Goal: Information Seeking & Learning: Learn about a topic

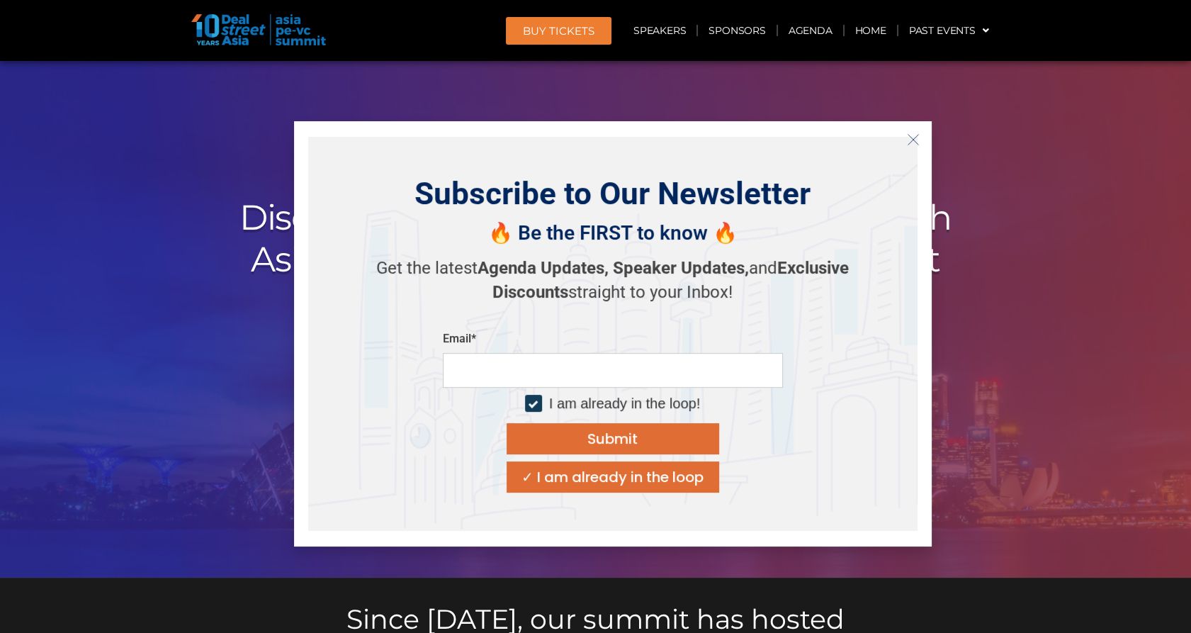
click at [911, 140] on icon "Close" at bounding box center [913, 139] width 13 height 13
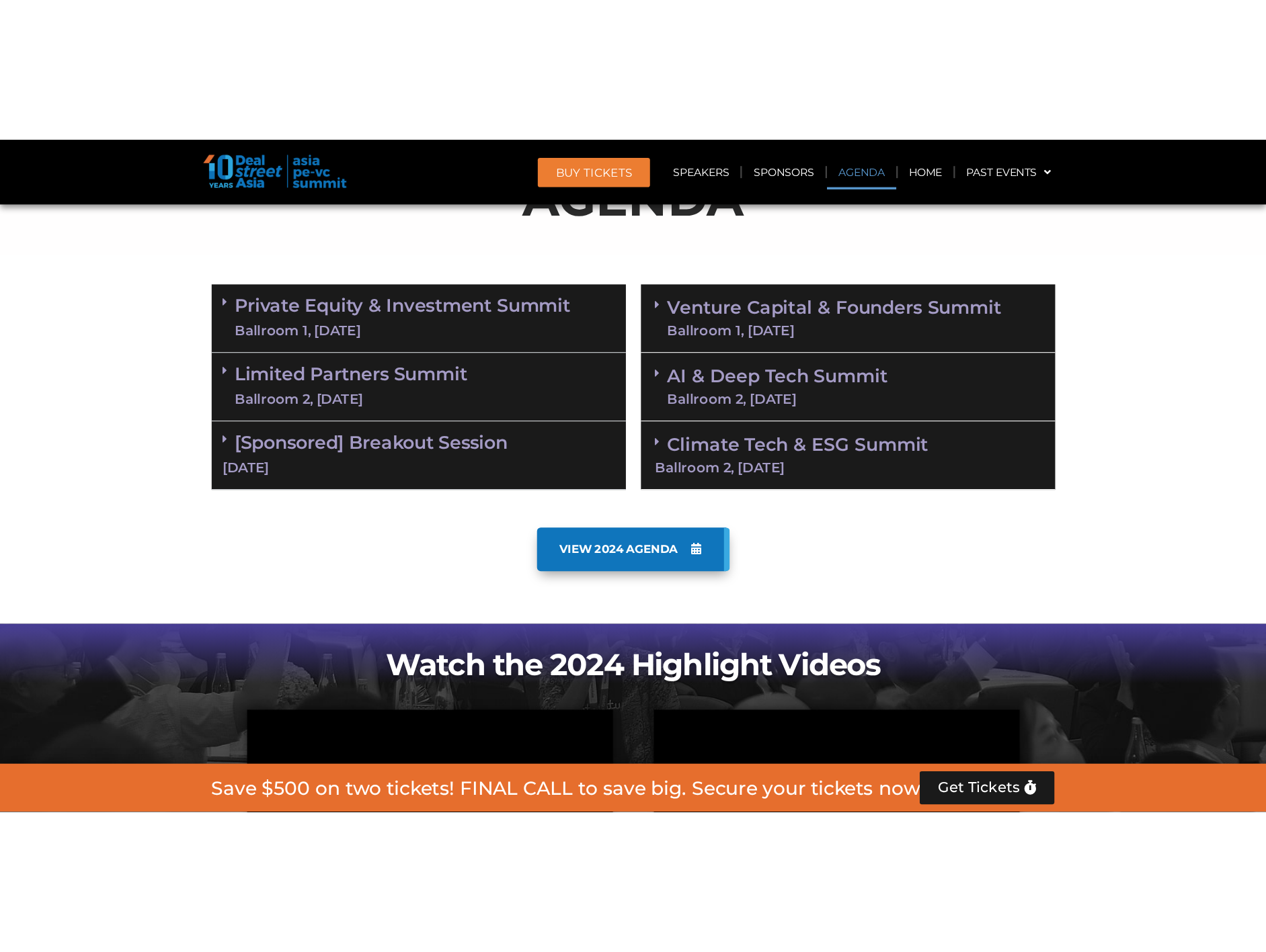
scroll to position [746, 0]
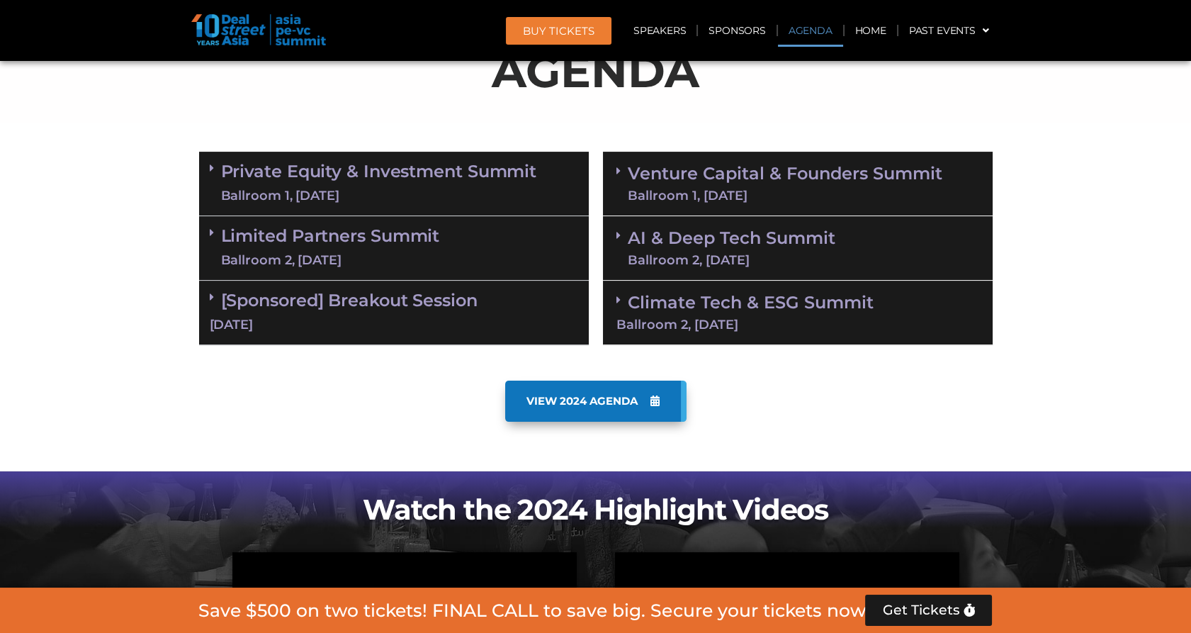
click at [381, 180] on link "Private Equity & Investment Summit Ballroom 1, 10 Sept" at bounding box center [379, 183] width 316 height 43
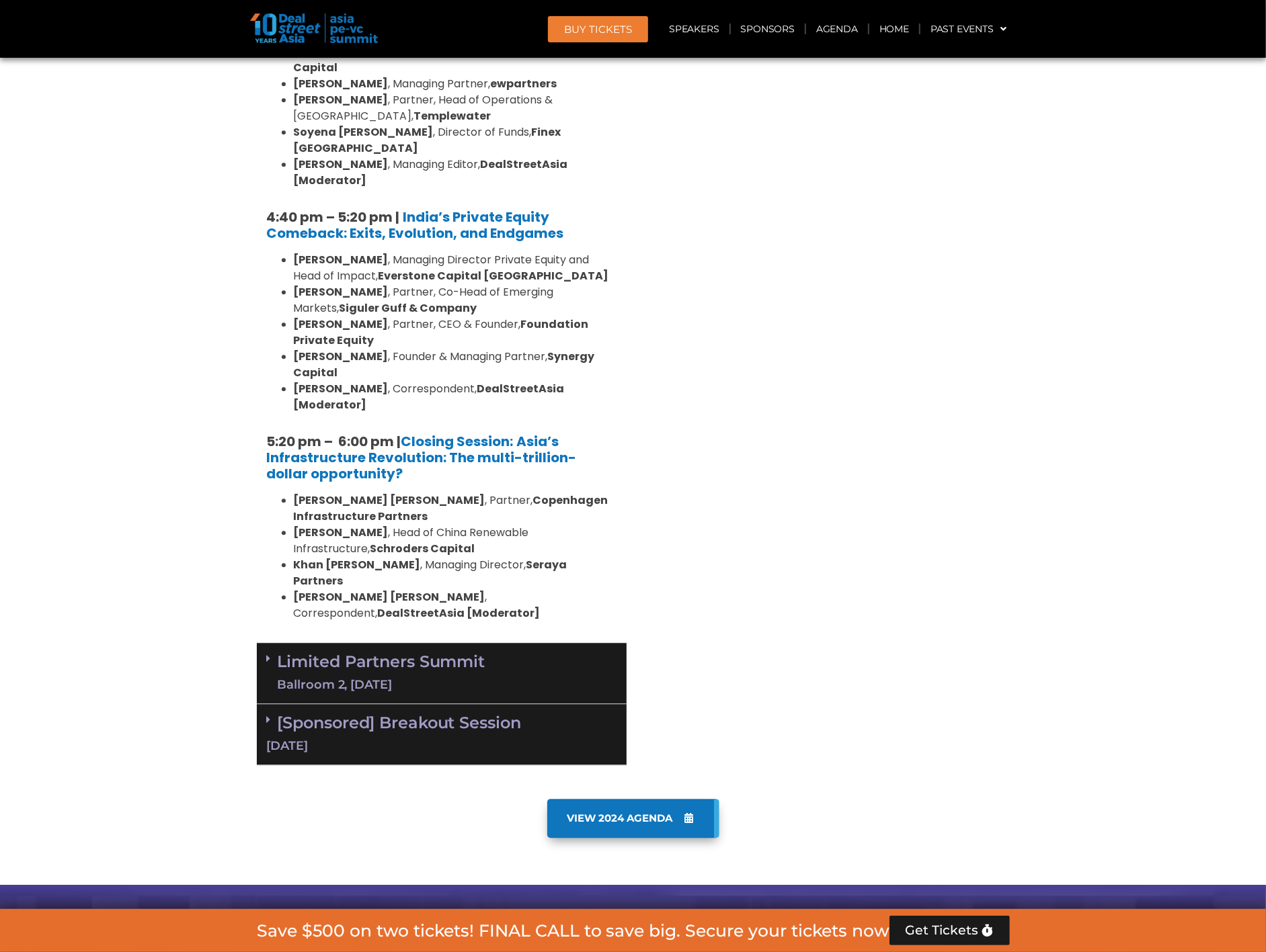
scroll to position [2240, 0]
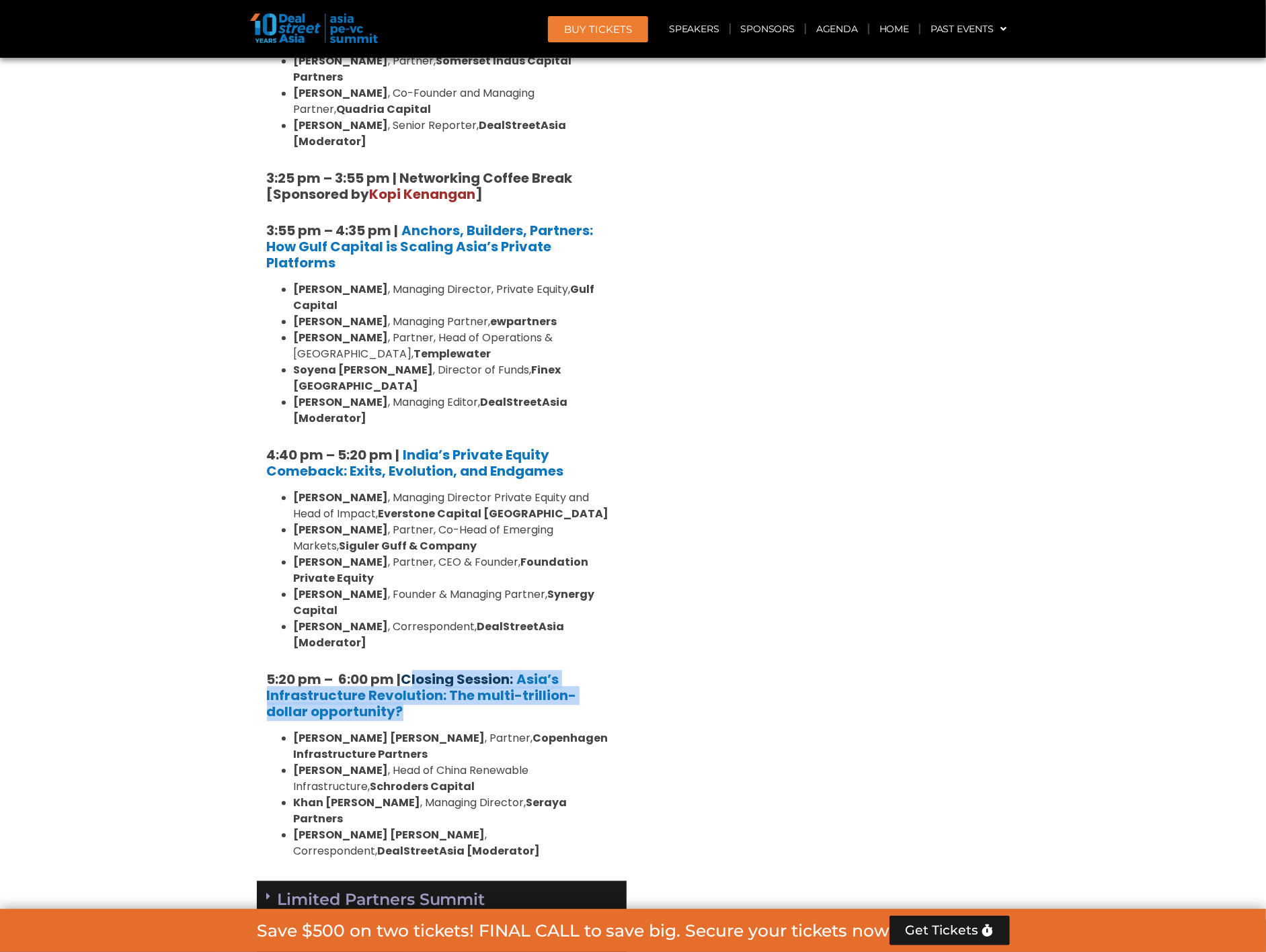
drag, startPoint x: 377, startPoint y: 481, endPoint x: 408, endPoint y: 453, distance: 41.8
click at [408, 599] on h5 "5:20 pm – 6:00 pm | Closing Session: Asia’s Infrastructure Revolution: The mult…" at bounding box center [441, 695] width 350 height 48
copy h5 "Closing Session: Asia’s Infrastructure Revolution: The multi-trillion-dollar op…"
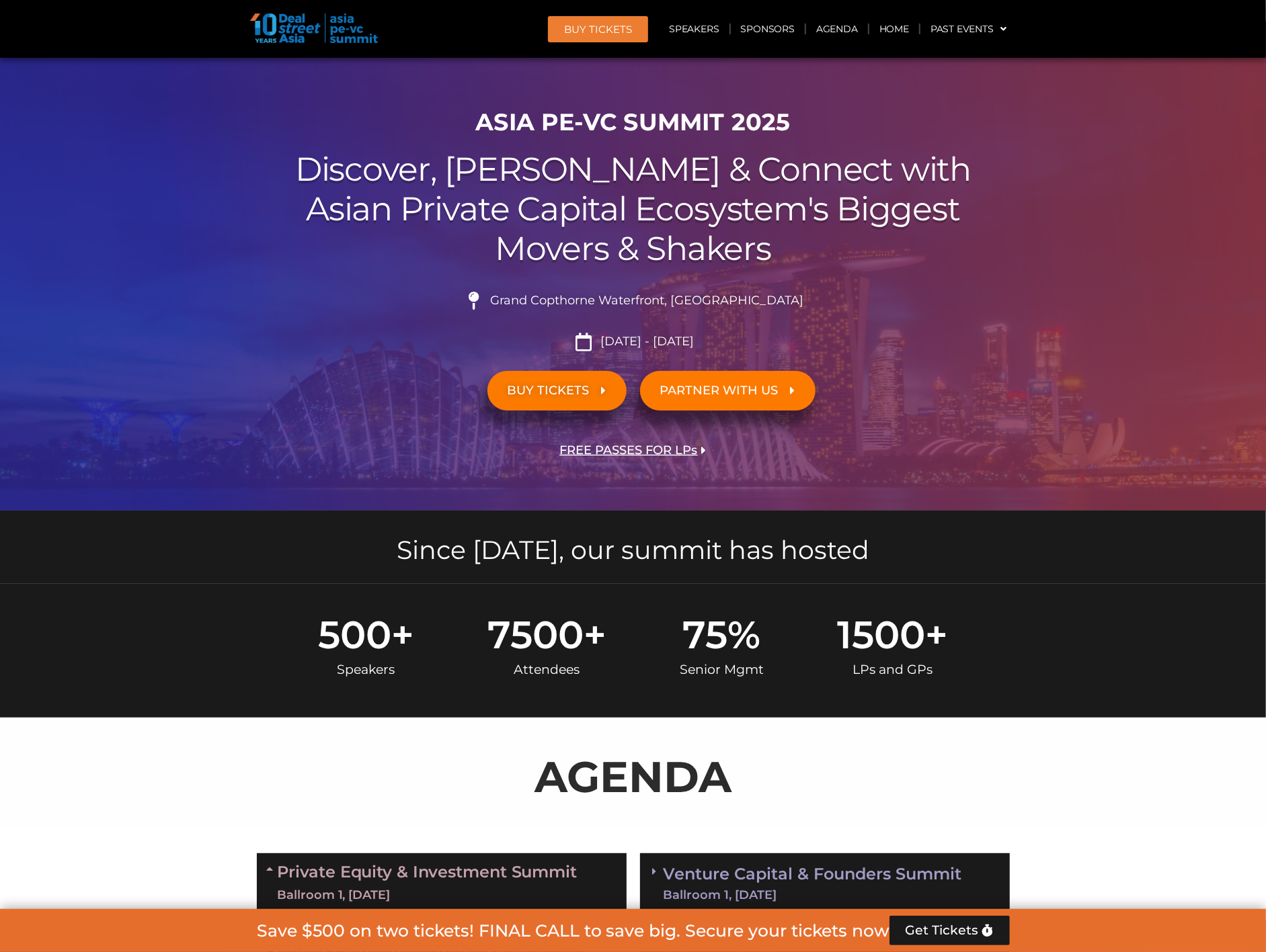
scroll to position [0, 0]
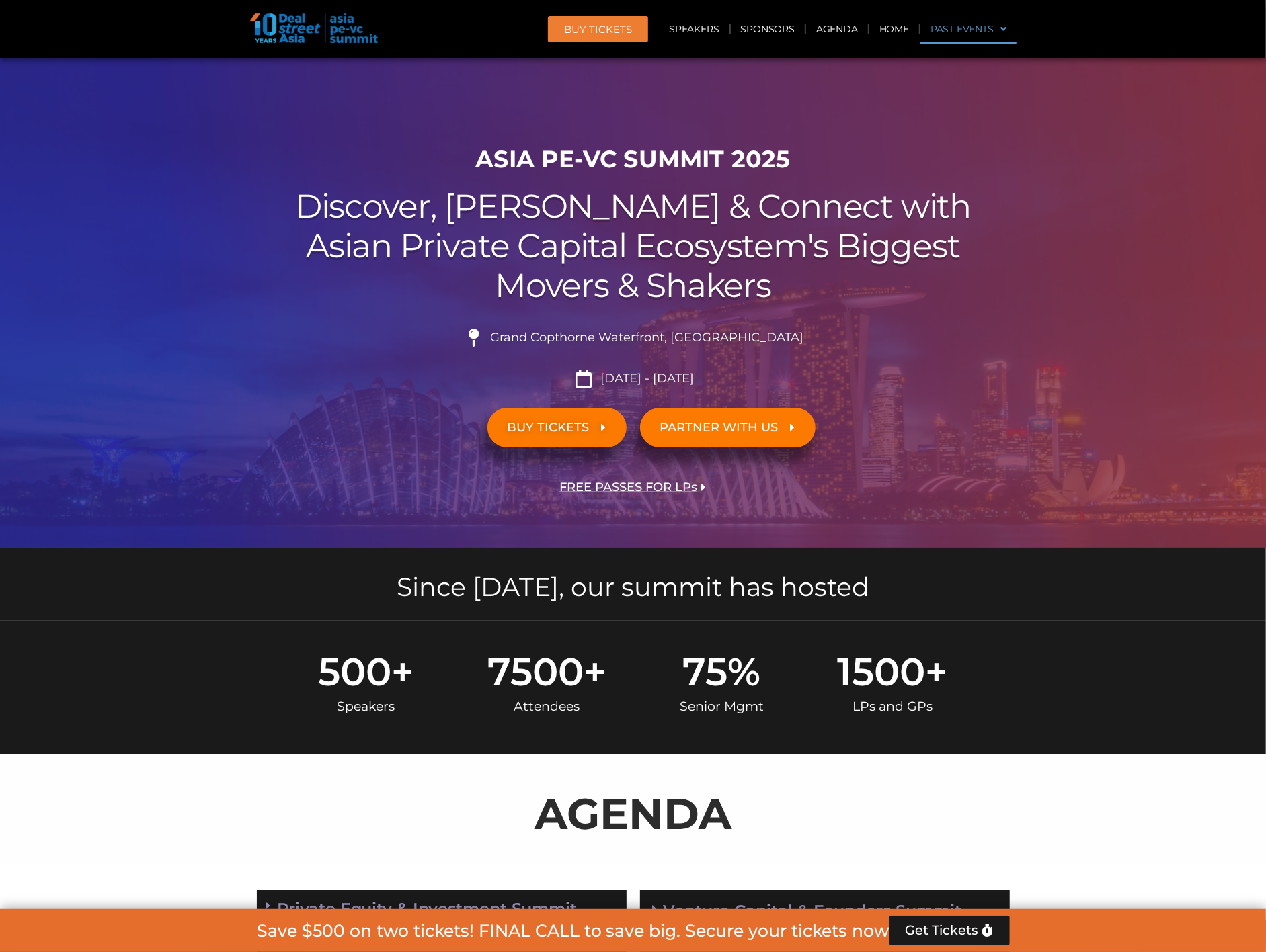
click at [973, 27] on link "Past Events" at bounding box center [967, 28] width 96 height 31
click at [972, 30] on link "Past Events" at bounding box center [967, 28] width 96 height 31
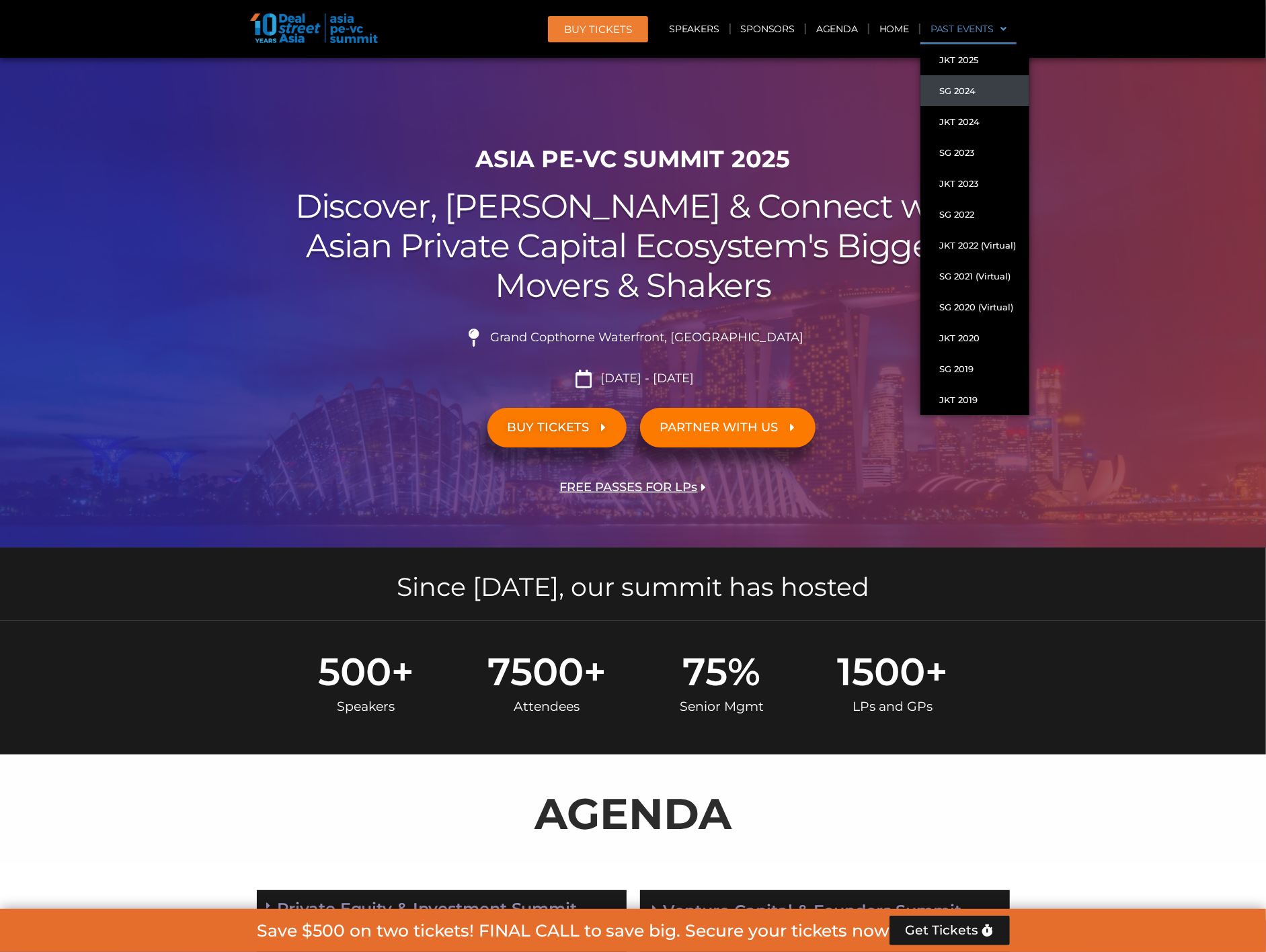
click at [975, 91] on link "SG 2024" at bounding box center [974, 90] width 109 height 31
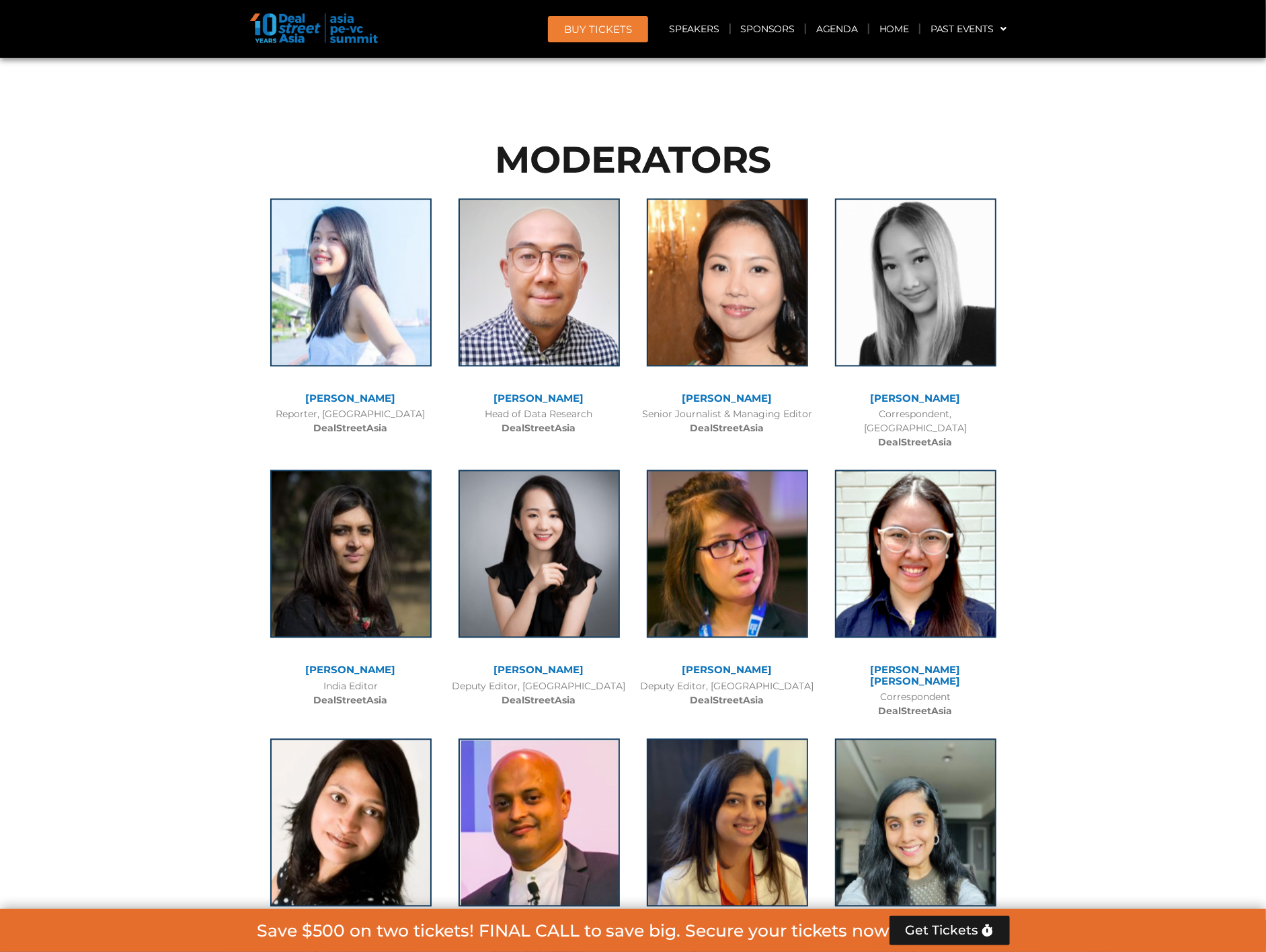
scroll to position [9334, 0]
